Goal: Task Accomplishment & Management: Manage account settings

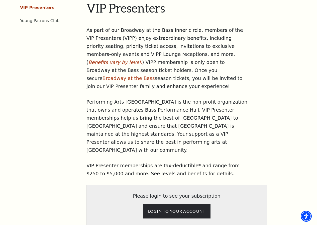
scroll to position [175, 0]
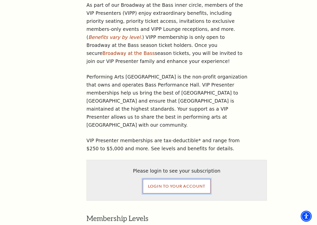
click at [191, 179] on input "LOGIN TO YOUR ACCOUNT" at bounding box center [177, 186] width 68 height 14
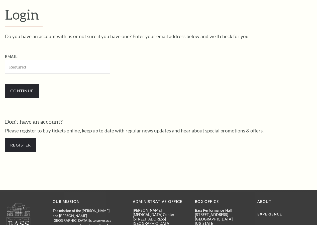
scroll to position [136, 0]
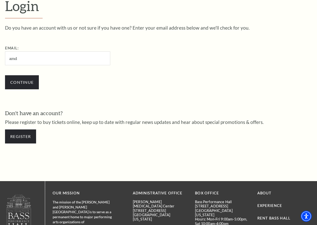
type input "[EMAIL_ADDRESS][DOMAIN_NAME]"
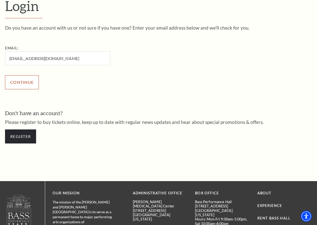
click at [27, 85] on input "Continue" at bounding box center [22, 82] width 34 height 14
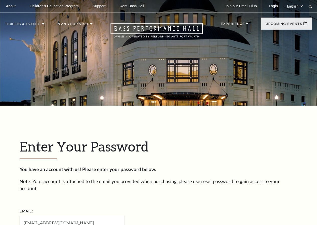
scroll to position [140, 0]
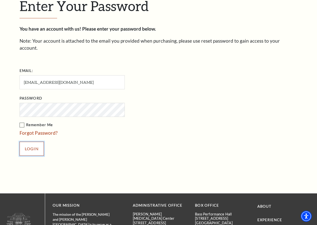
click at [27, 145] on input "Login" at bounding box center [32, 149] width 24 height 14
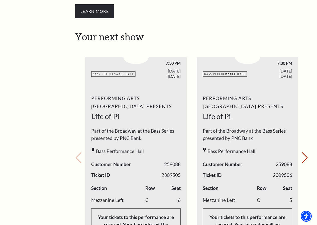
scroll to position [226, 0]
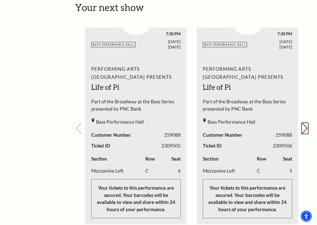
click at [303, 123] on button "Next slide." at bounding box center [305, 128] width 7 height 11
click at [303, 123] on div "Your next show Previous slide. Next slide." at bounding box center [191, 121] width 233 height 239
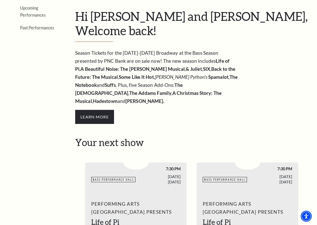
scroll to position [25, 0]
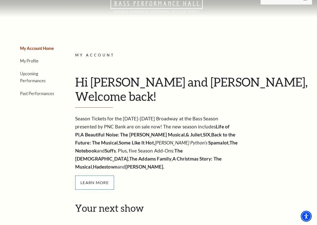
click at [98, 182] on span "Learn More" at bounding box center [94, 182] width 39 height 14
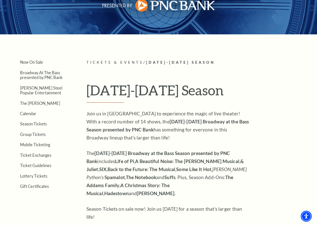
scroll to position [50, 0]
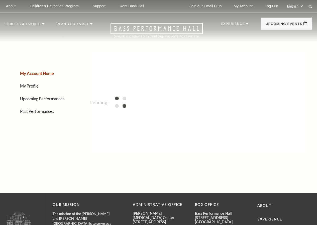
scroll to position [25, 0]
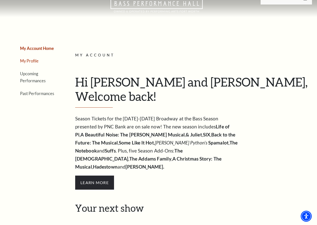
click at [33, 63] on link "My Profile" at bounding box center [29, 60] width 19 height 5
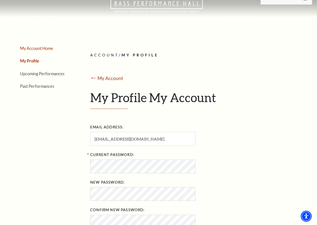
click at [37, 51] on link "My Account Home" at bounding box center [36, 48] width 33 height 5
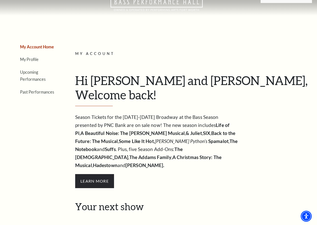
scroll to position [0, 0]
